Goal: Task Accomplishment & Management: Manage account settings

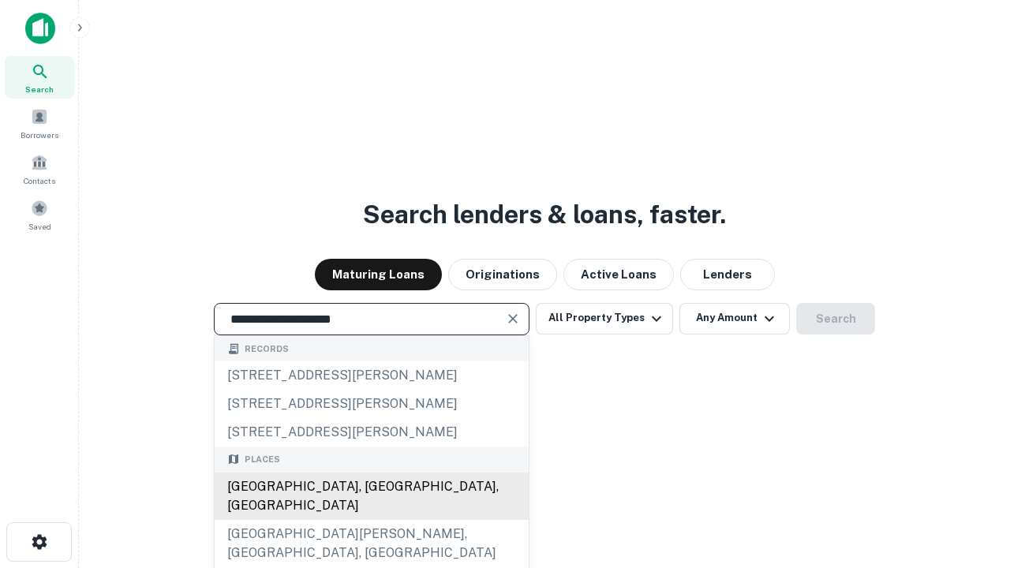
click at [371, 520] on div "Santa Monica, CA, USA" at bounding box center [372, 496] width 314 height 47
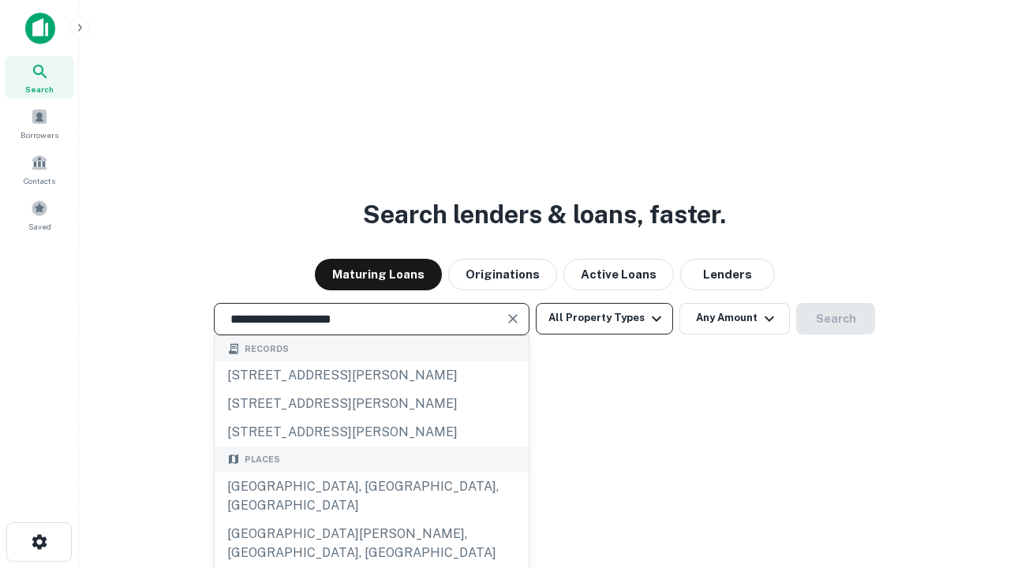
type input "**********"
click at [605, 318] on button "All Property Types" at bounding box center [604, 319] width 137 height 32
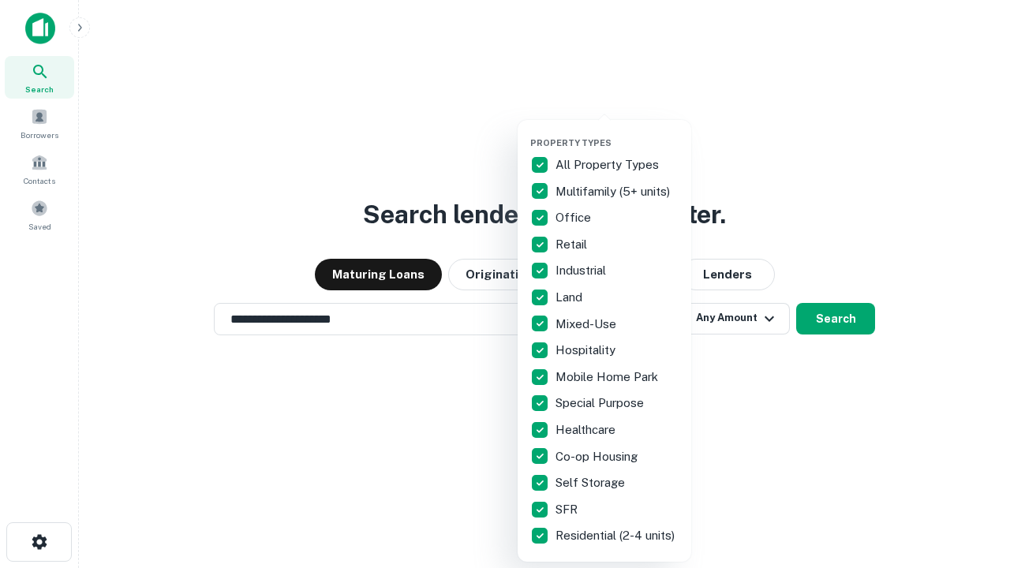
click at [617, 133] on button "button" at bounding box center [617, 133] width 174 height 1
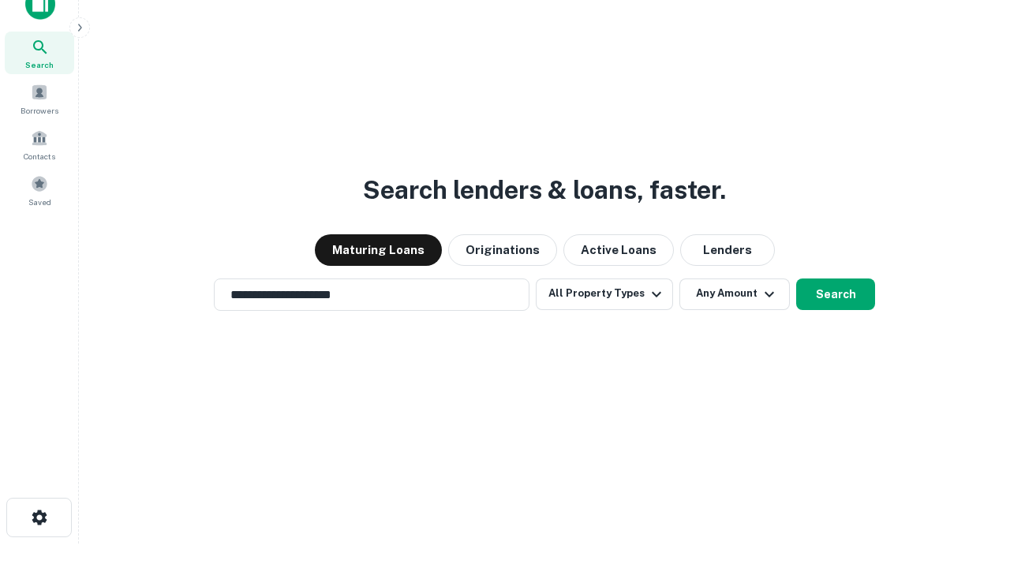
scroll to position [9, 190]
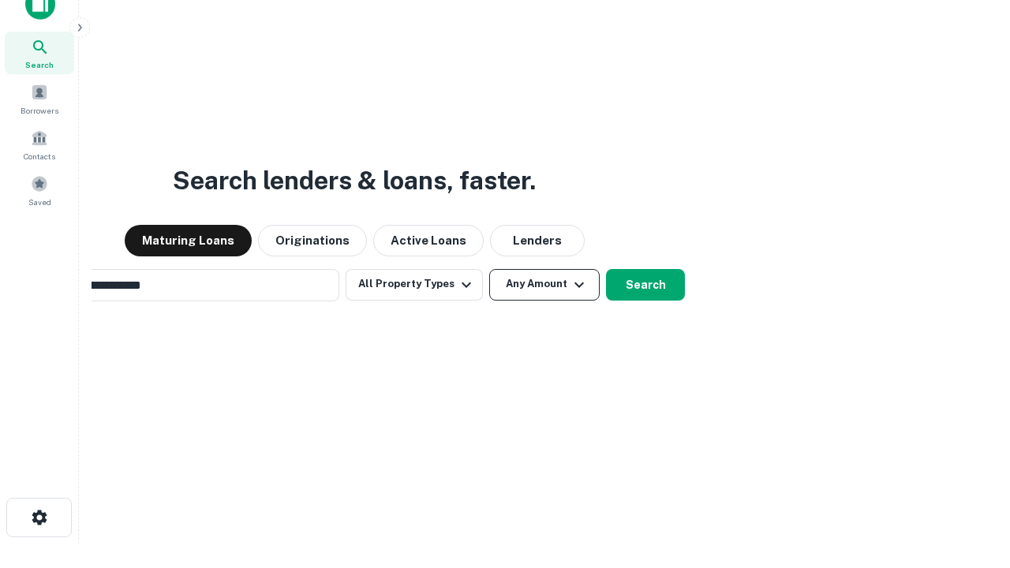
click at [489, 269] on button "Any Amount" at bounding box center [544, 285] width 110 height 32
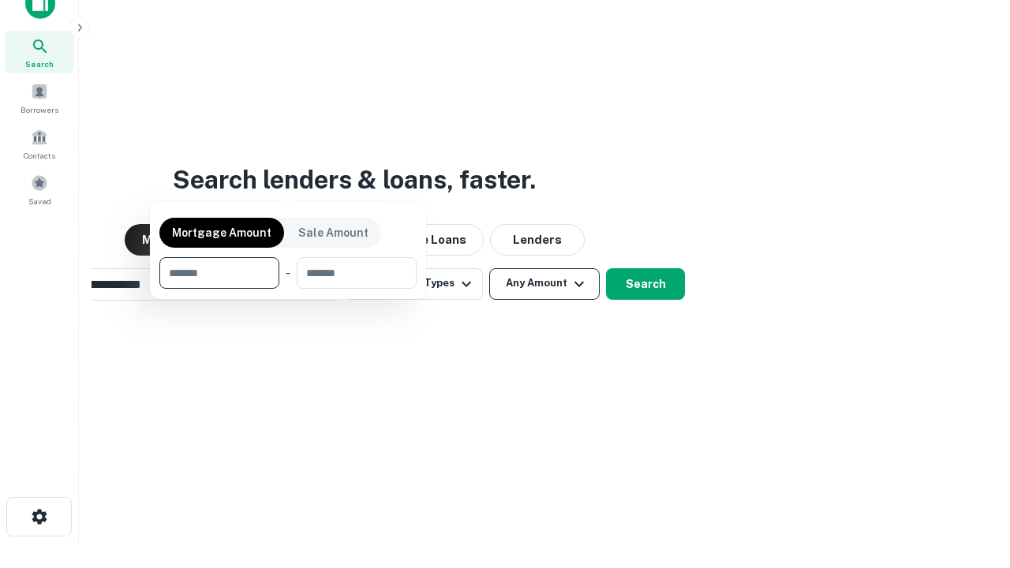
scroll to position [114, 447]
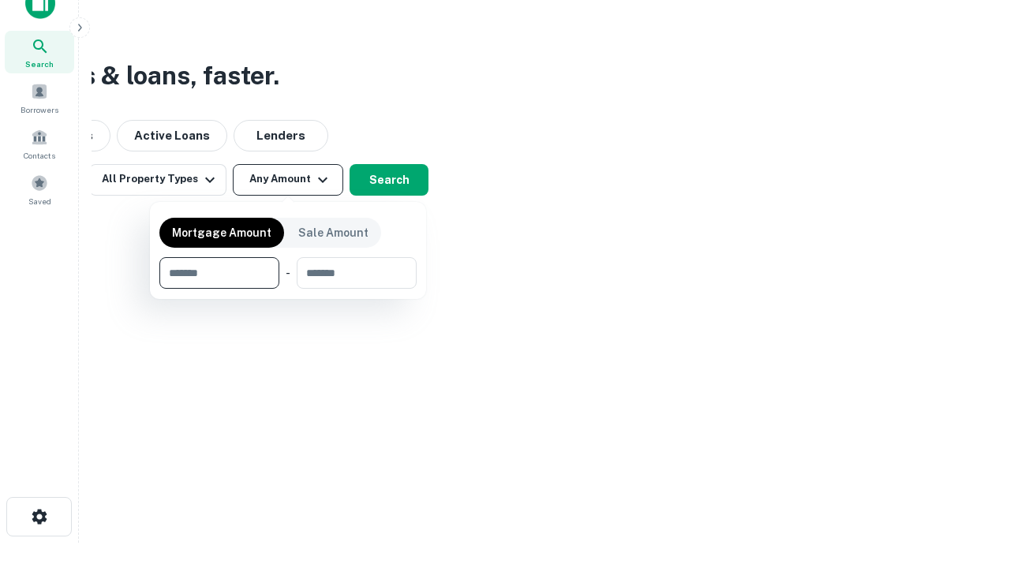
type input "*******"
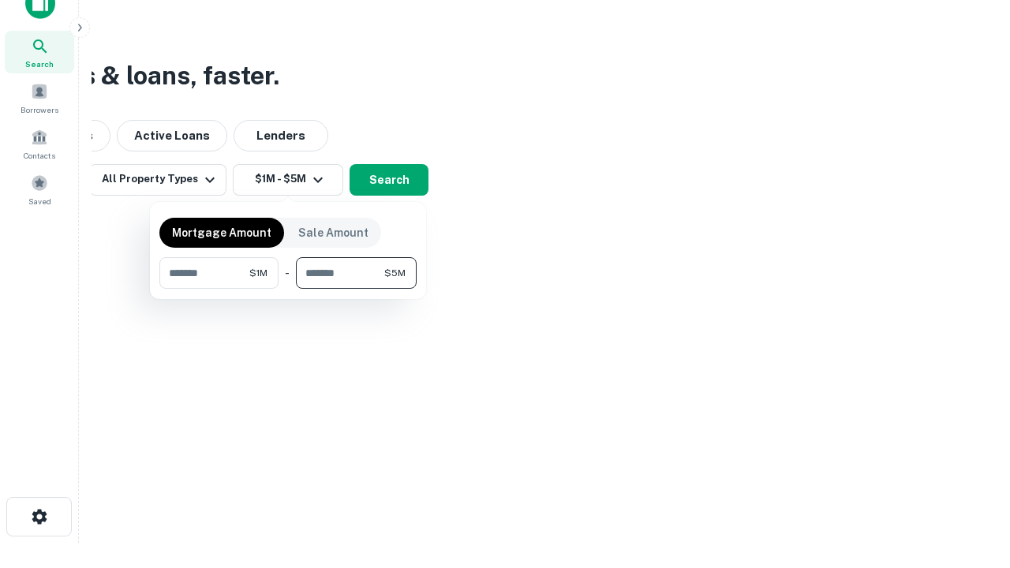
type input "*******"
click at [288, 289] on button "button" at bounding box center [287, 289] width 257 height 1
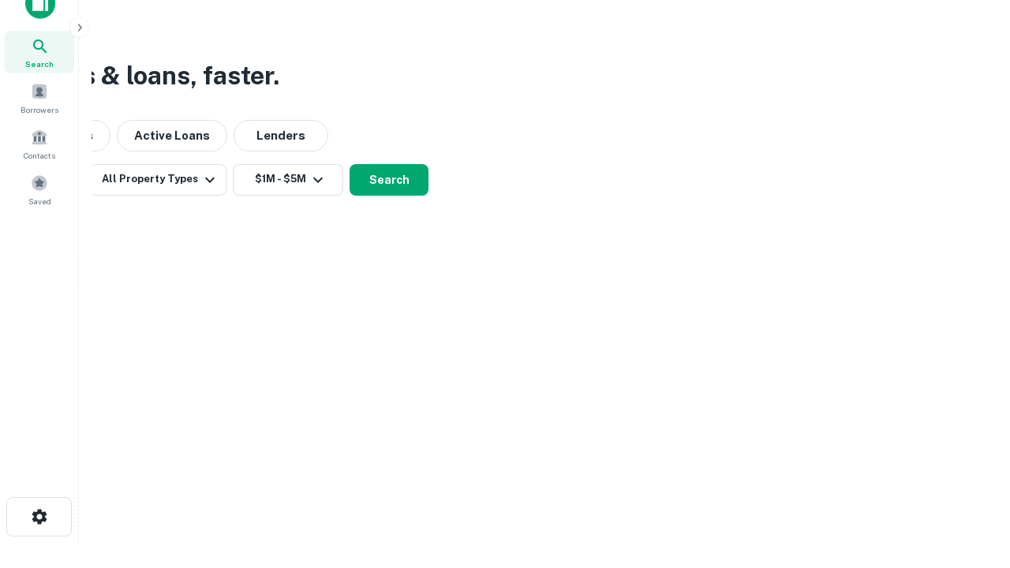
scroll to position [9, 291]
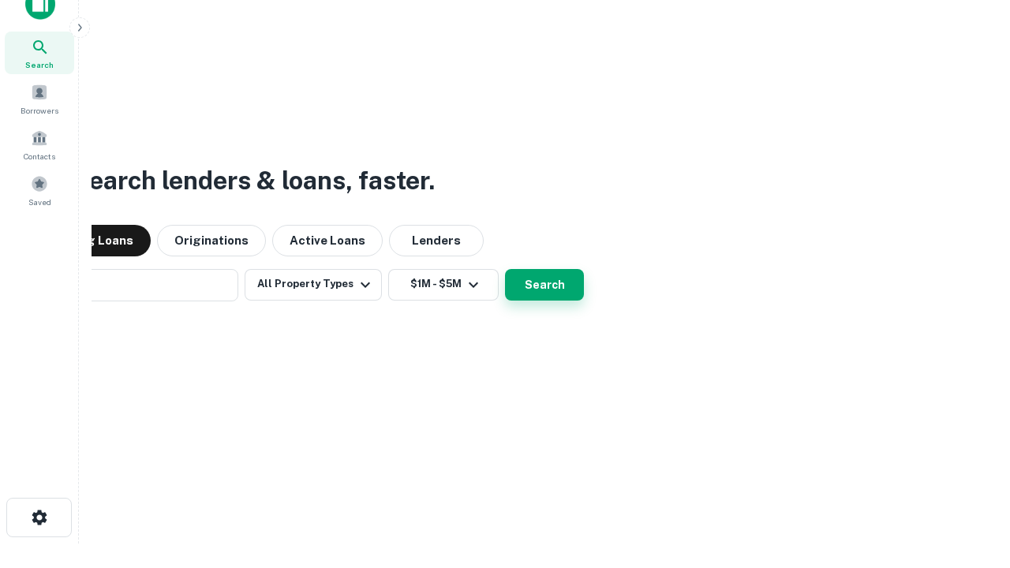
click at [505, 269] on button "Search" at bounding box center [544, 285] width 79 height 32
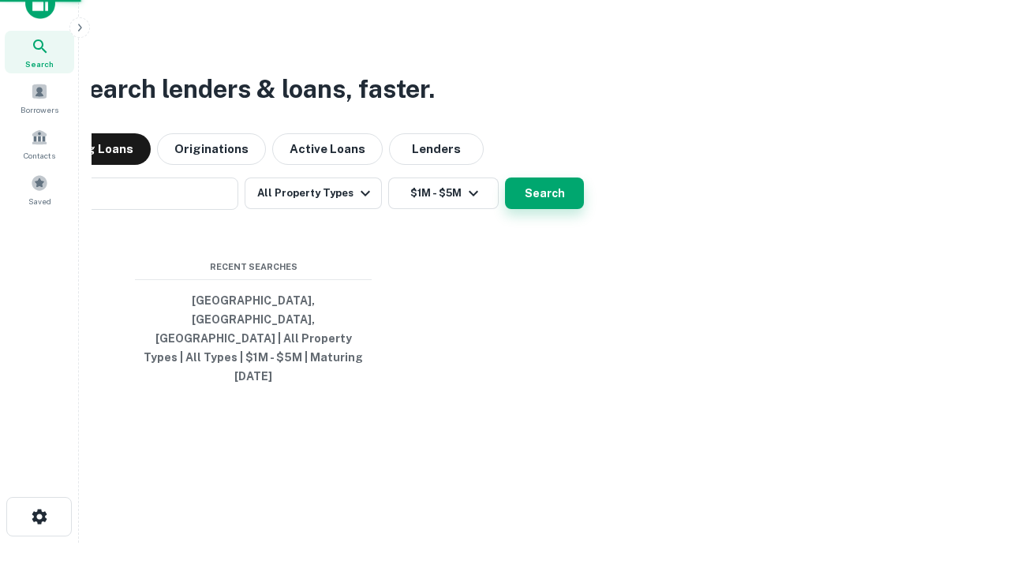
scroll to position [42, 447]
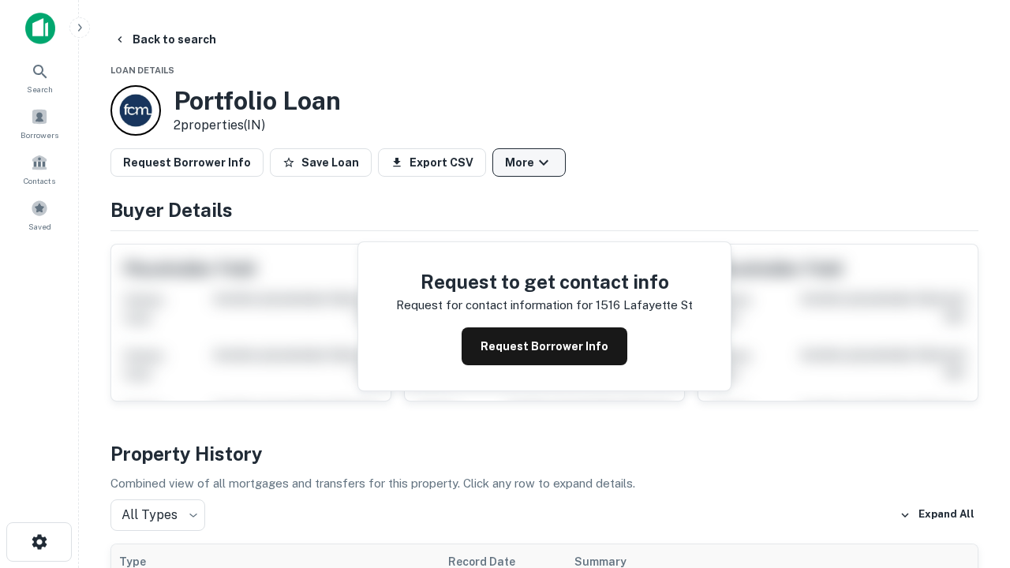
click at [529, 163] on button "More" at bounding box center [529, 162] width 73 height 28
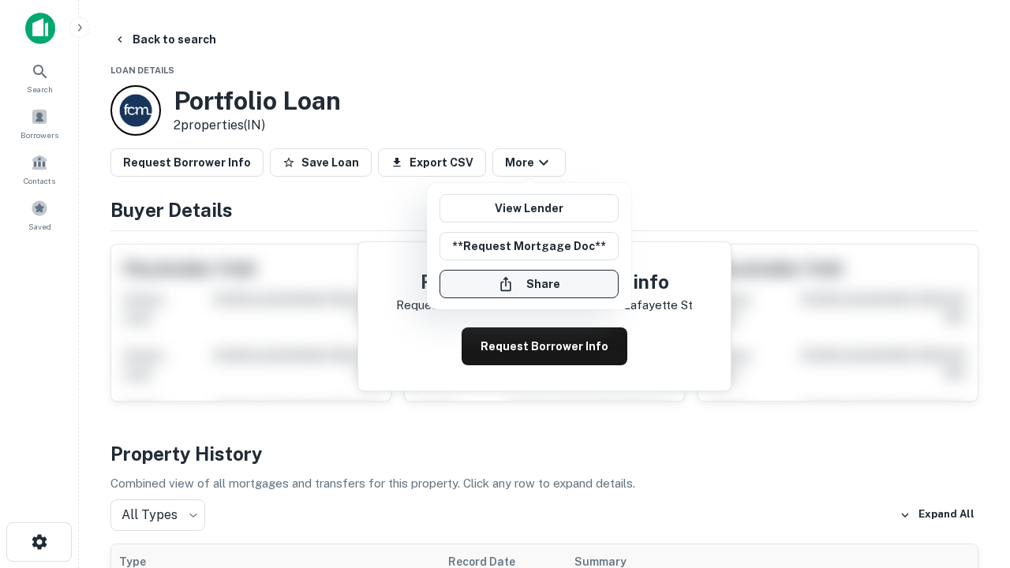
click at [529, 284] on button "Share" at bounding box center [529, 284] width 179 height 28
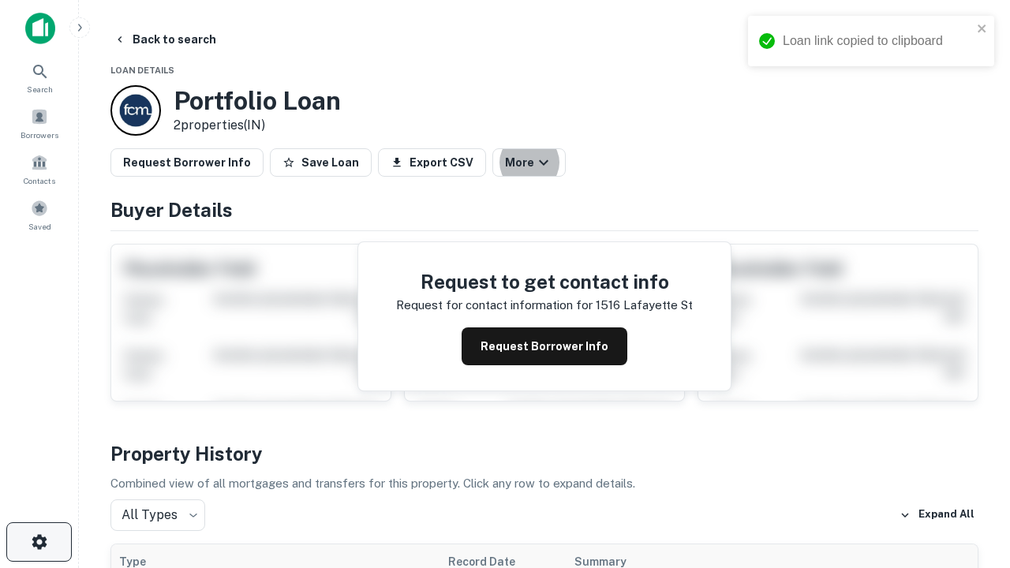
click at [39, 542] on icon "button" at bounding box center [39, 542] width 19 height 19
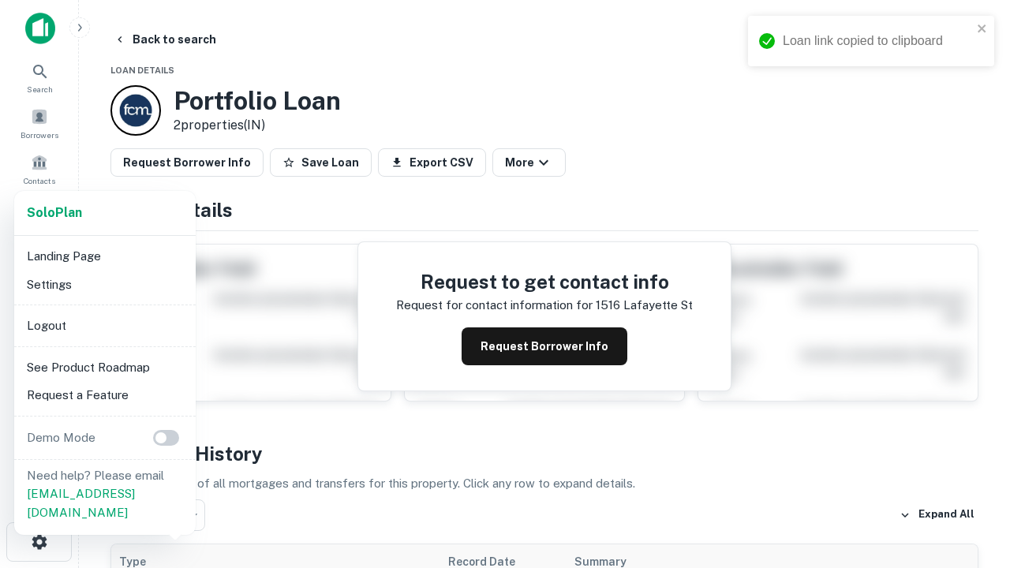
click at [104, 325] on li "Logout" at bounding box center [105, 326] width 169 height 28
